Goal: Task Accomplishment & Management: Manage account settings

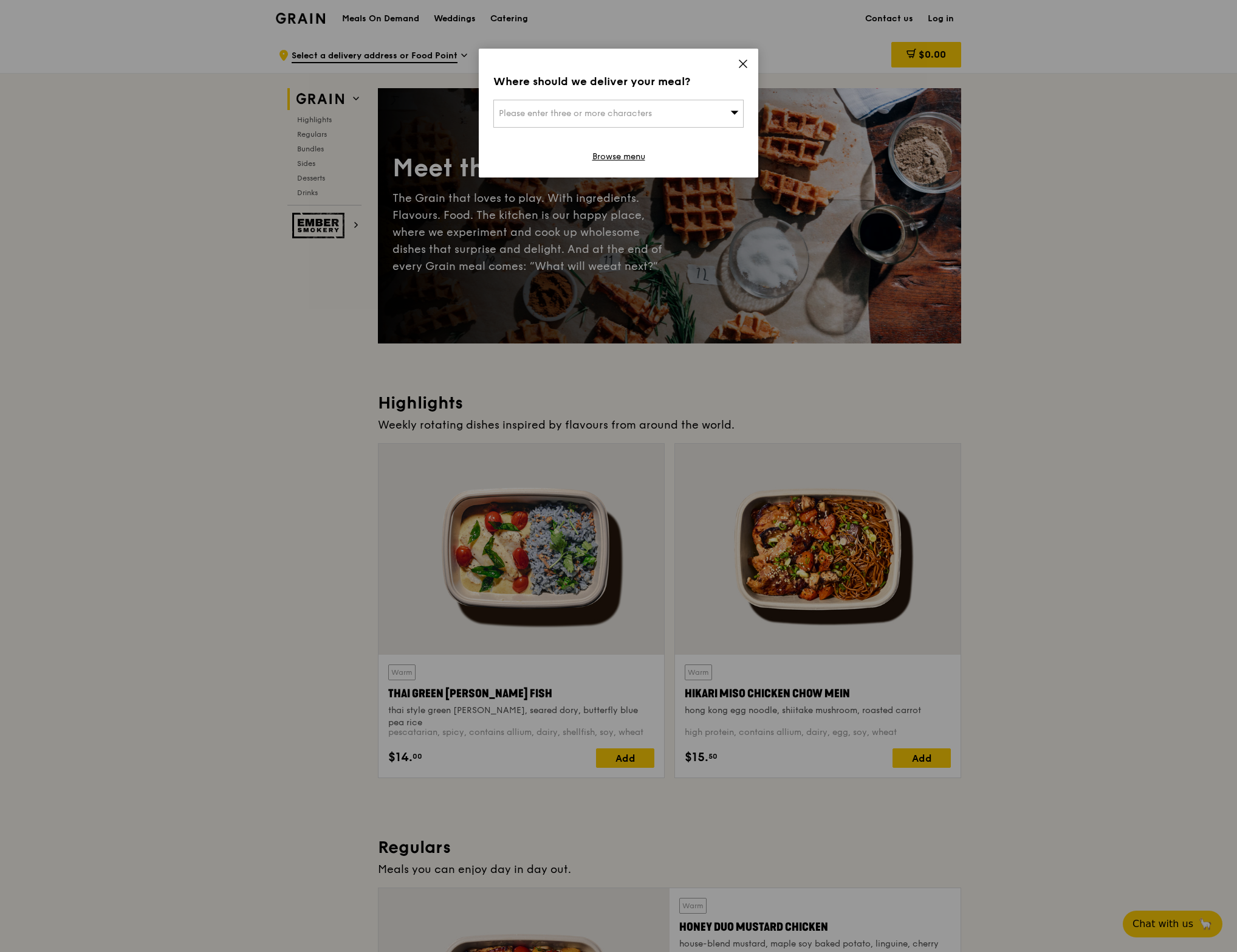
click at [744, 61] on icon at bounding box center [743, 64] width 11 height 11
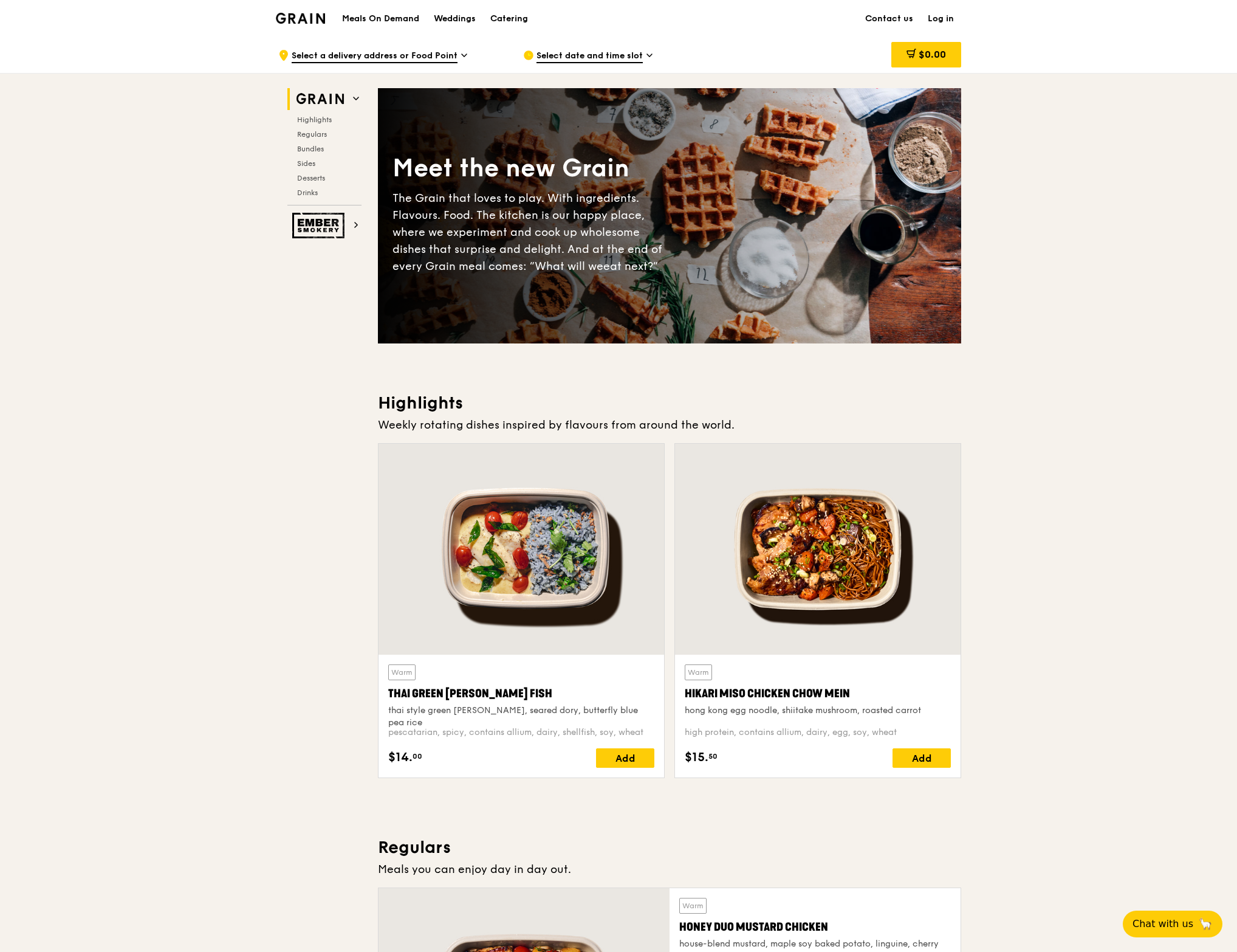
click at [943, 21] on link "Log in" at bounding box center [941, 19] width 40 height 36
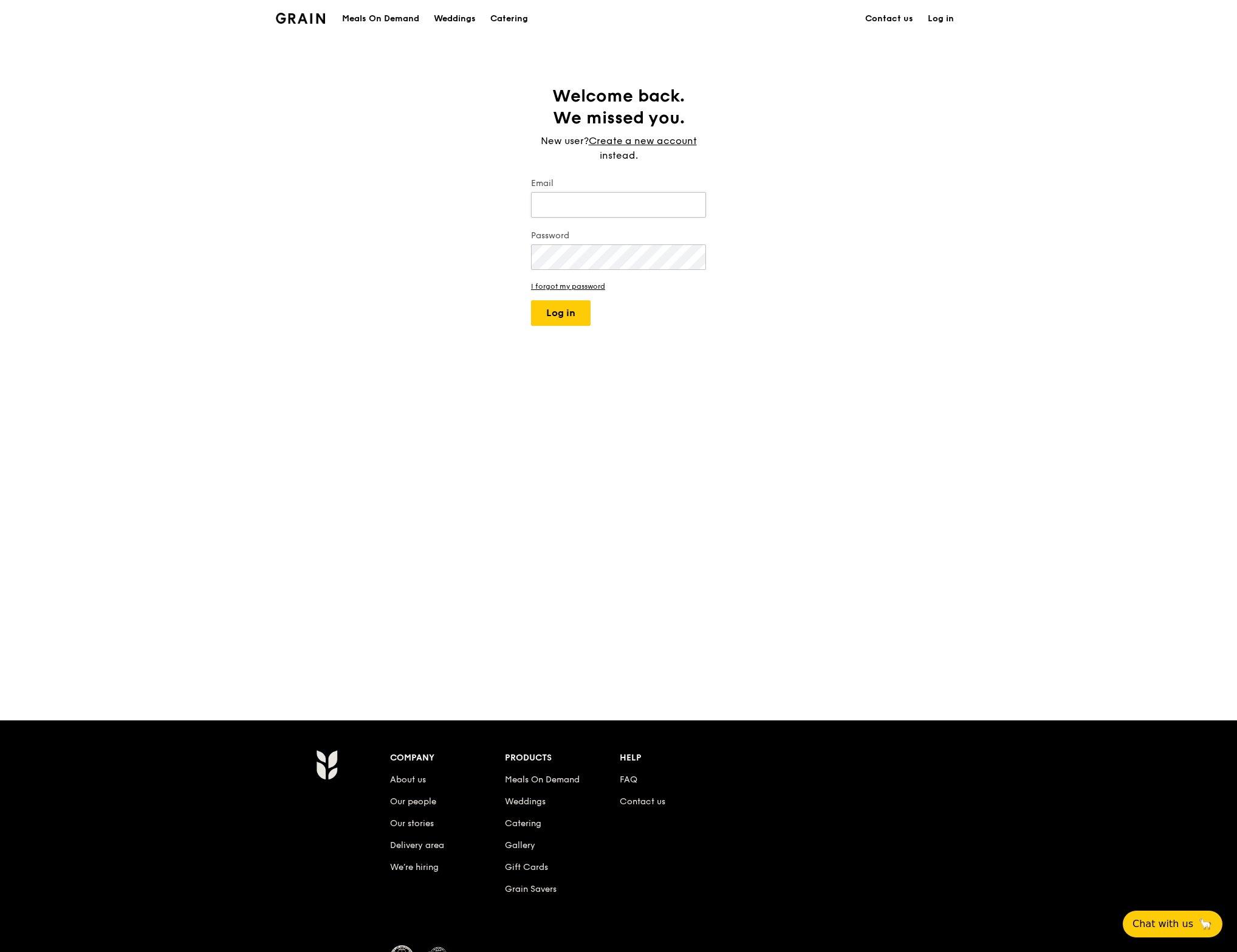
click at [612, 200] on input "Email" at bounding box center [618, 204] width 175 height 26
type input "[EMAIL_ADDRESS][DOMAIN_NAME]"
click at [531, 300] on button "Log in" at bounding box center [561, 312] width 59 height 26
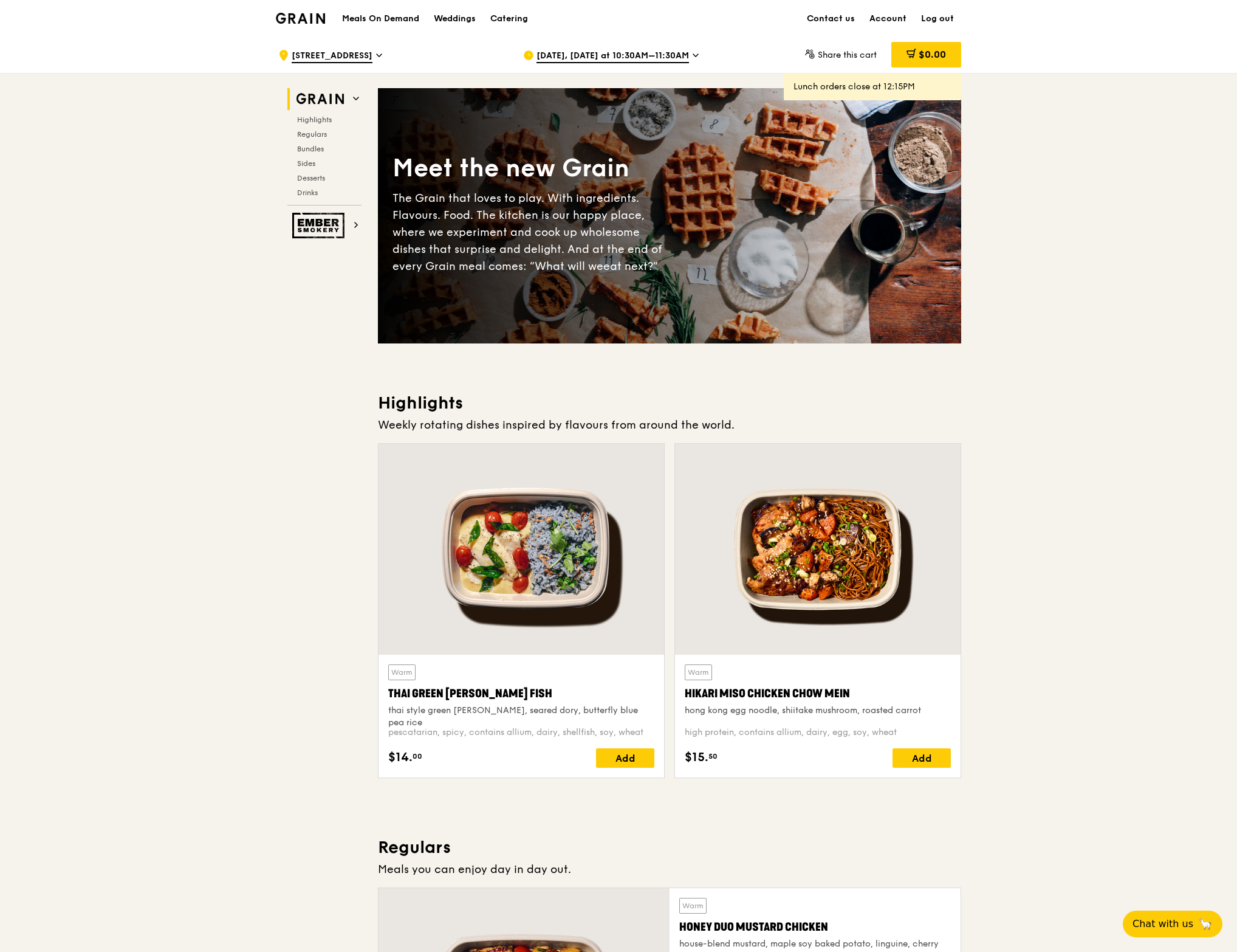
click at [637, 54] on span "[DATE], [DATE] at 10:30AM–11:30AM" at bounding box center [612, 56] width 153 height 13
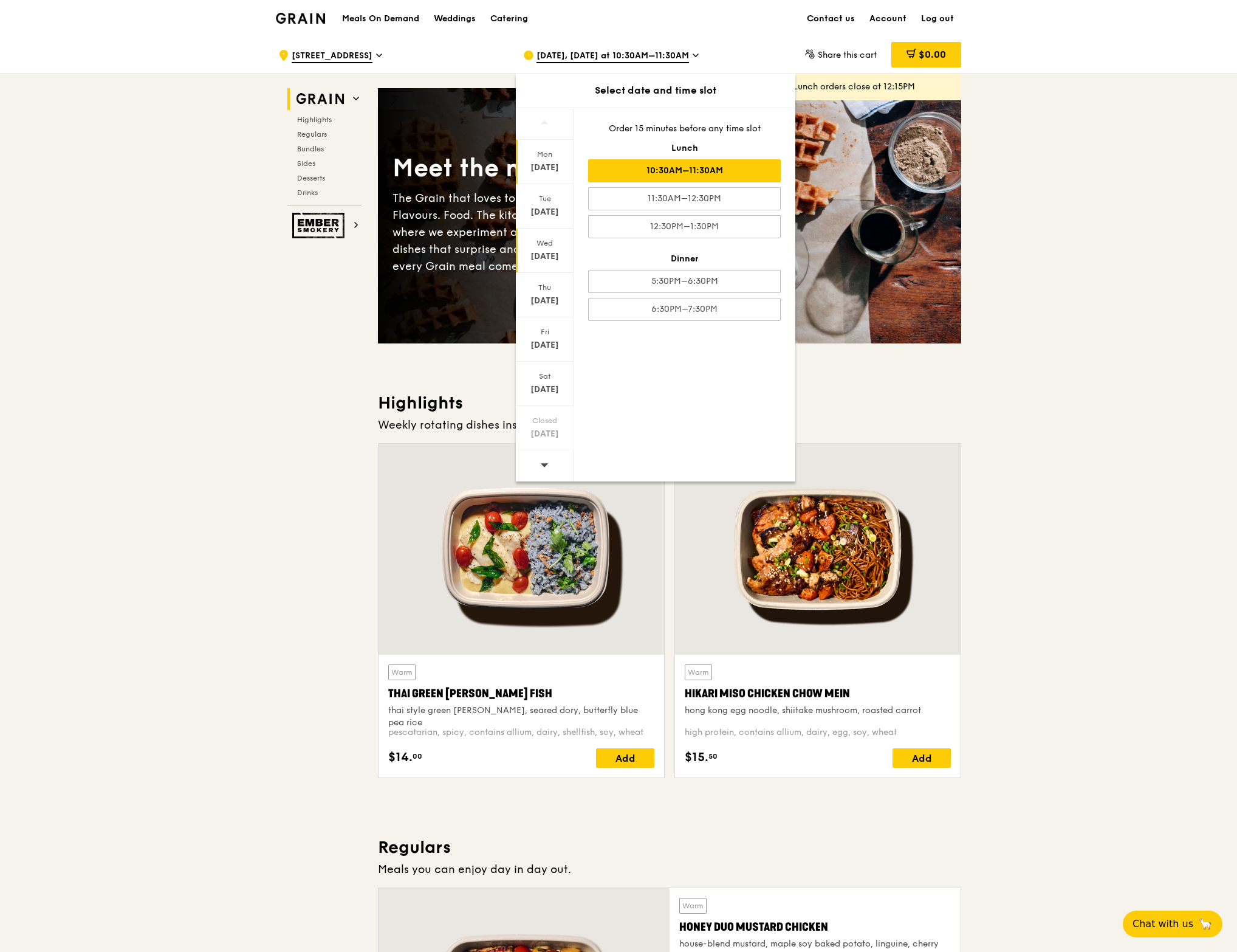
click at [554, 246] on div "Wed" at bounding box center [545, 243] width 54 height 10
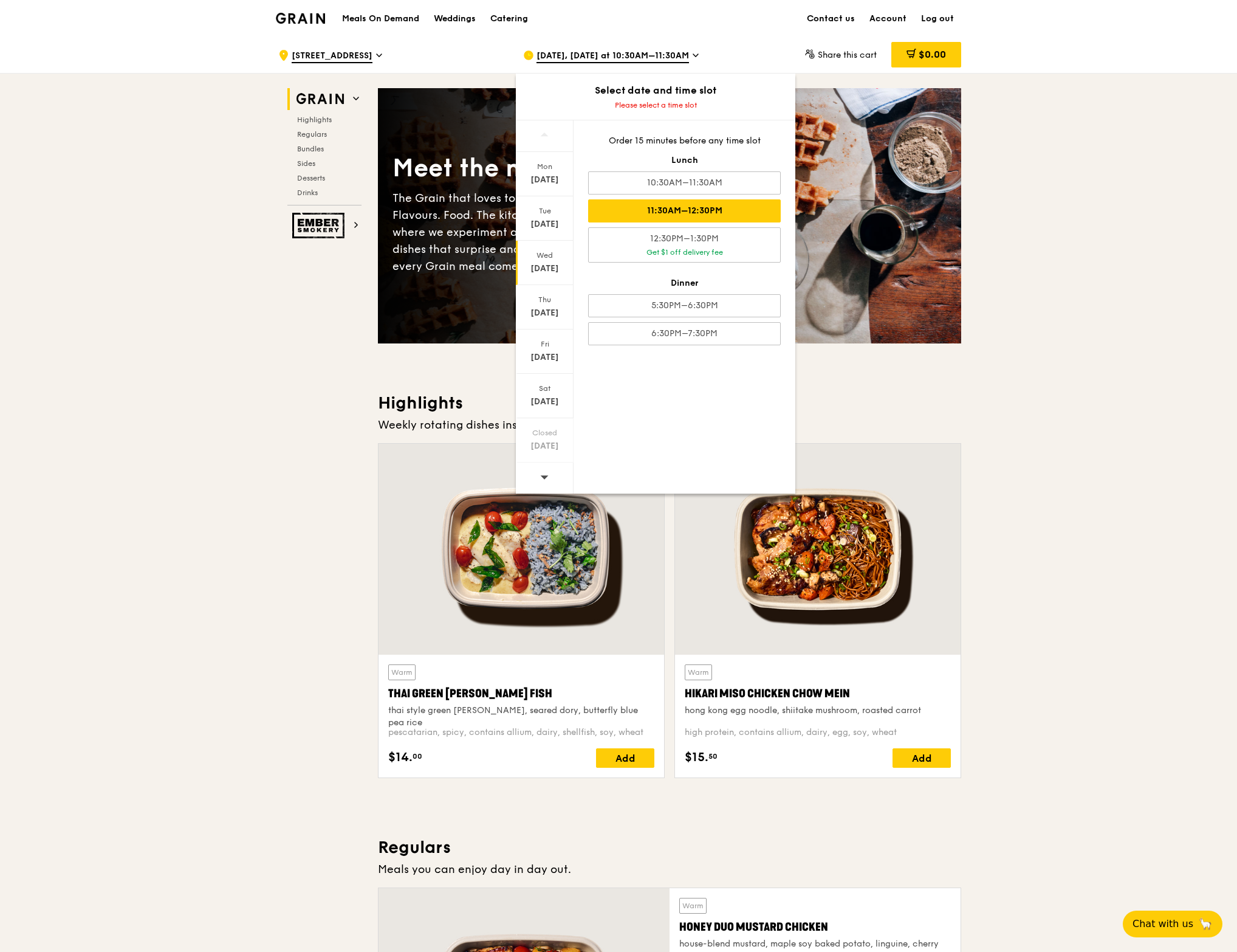
click at [727, 207] on div "11:30AM–12:30PM" at bounding box center [685, 211] width 192 height 23
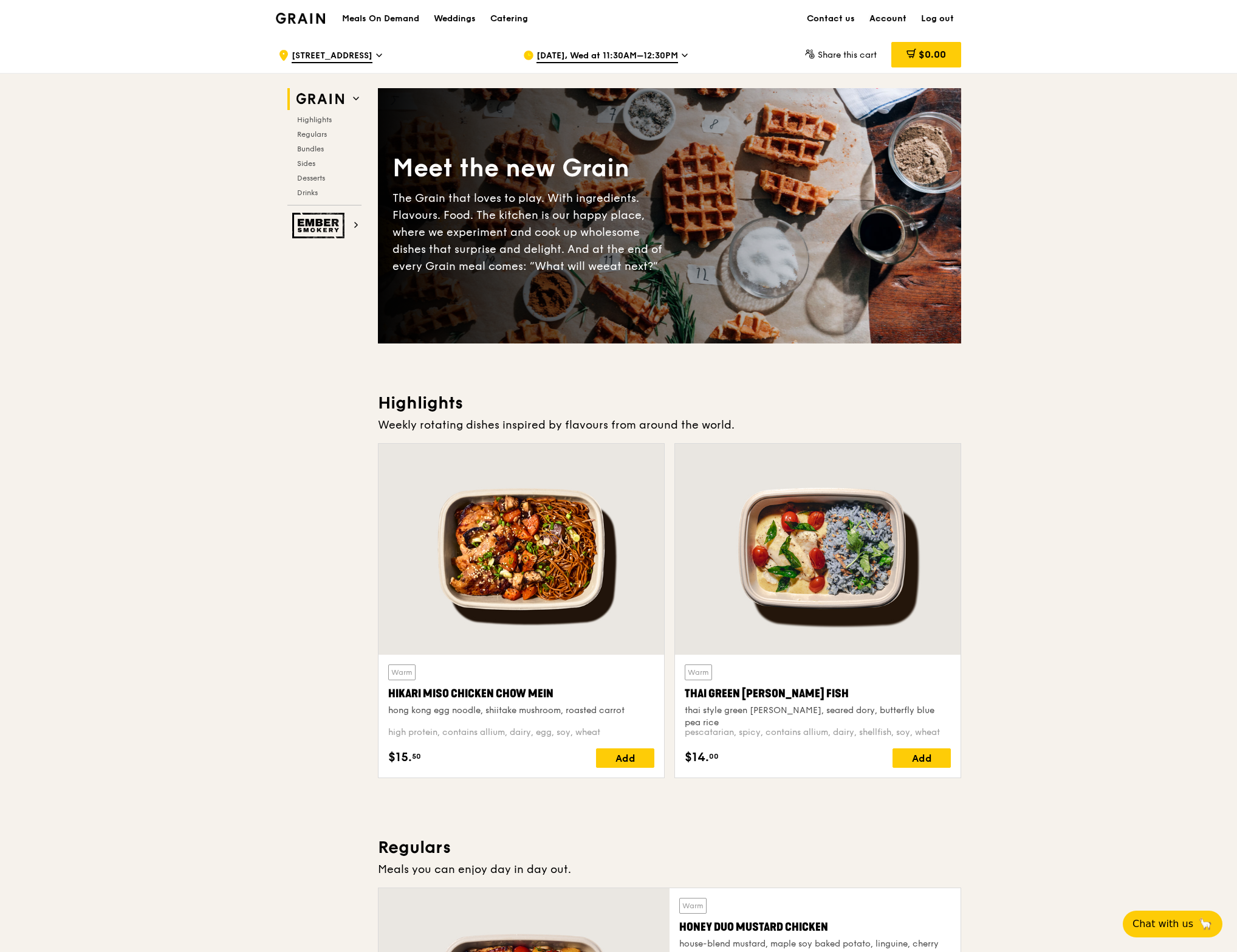
click at [888, 17] on link "Account" at bounding box center [888, 19] width 52 height 36
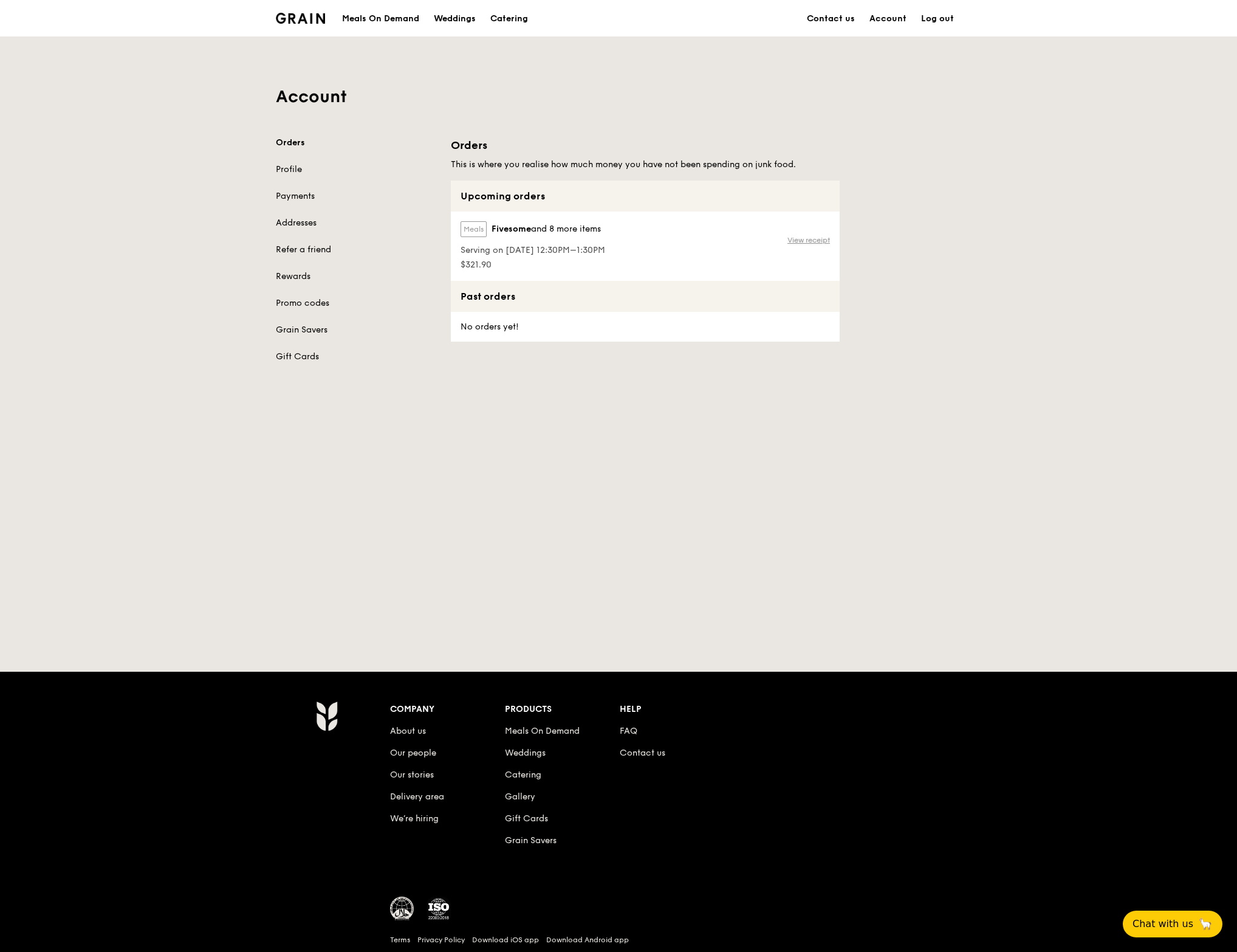
click at [807, 239] on link "View receipt" at bounding box center [808, 240] width 43 height 10
